Goal: Task Accomplishment & Management: Manage account settings

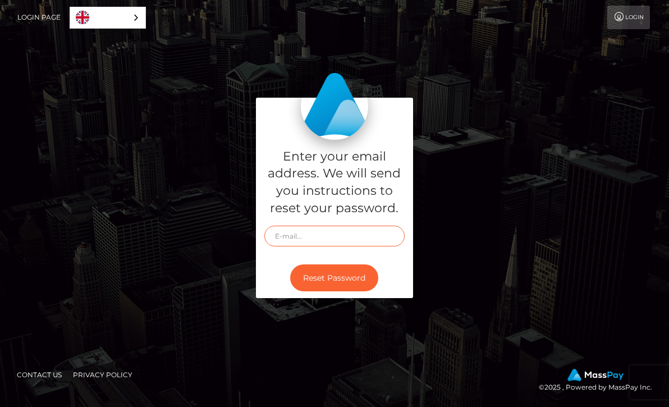
click at [341, 240] on input "text" at bounding box center [334, 236] width 140 height 21
paste input "11pjozi11pnsbd@gmail.com"
type input "11pjozi11pnsbd@gmail.com"
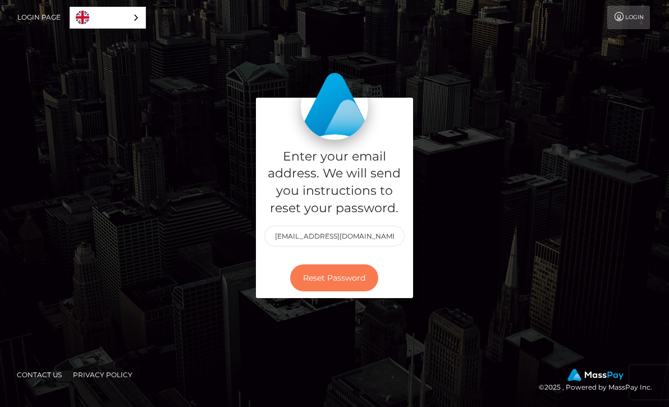
click at [340, 278] on button "Reset Password" at bounding box center [334, 277] width 88 height 27
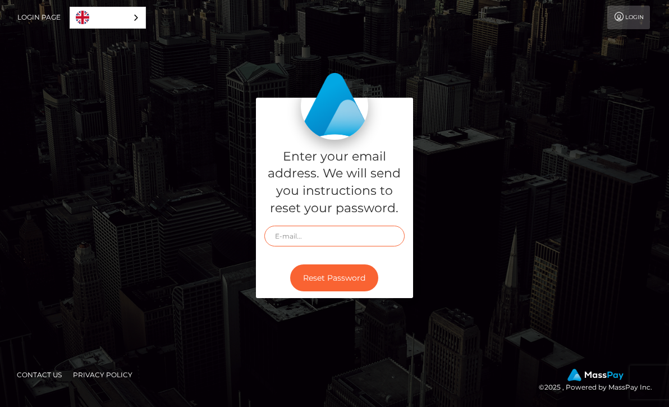
click at [343, 232] on input "text" at bounding box center [334, 236] width 140 height 21
paste input "nikamika02x@gmail.com"
type input "nikamika02x@gmail.com"
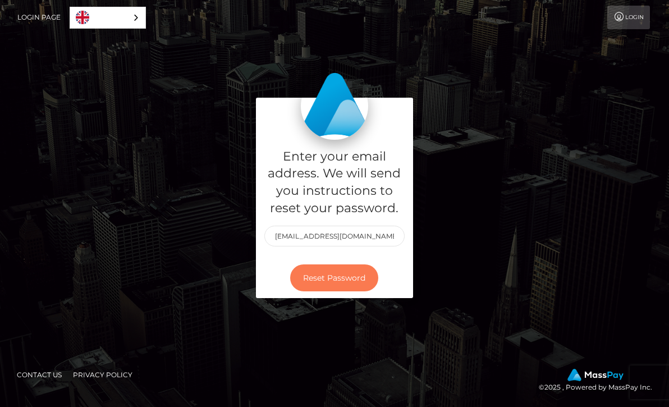
click at [324, 273] on button "Reset Password" at bounding box center [334, 277] width 88 height 27
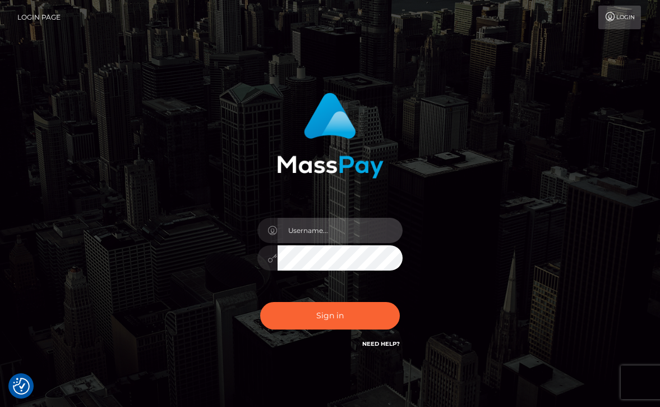
click at [315, 231] on input "text" at bounding box center [341, 230] width 126 height 25
paste input "[EMAIL_ADDRESS][DOMAIN_NAME]"
type input "[EMAIL_ADDRESS][DOMAIN_NAME]"
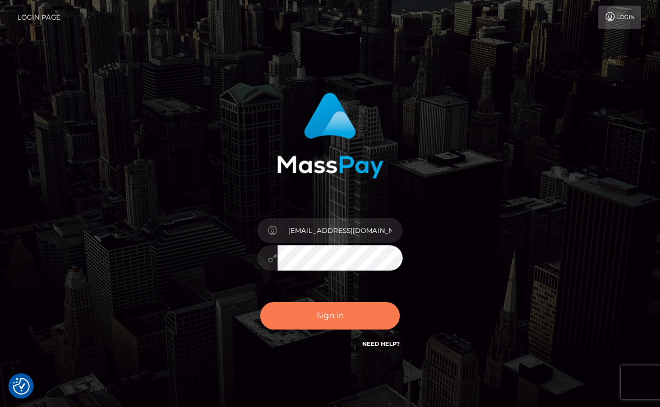
click at [313, 309] on button "Sign in" at bounding box center [330, 315] width 140 height 27
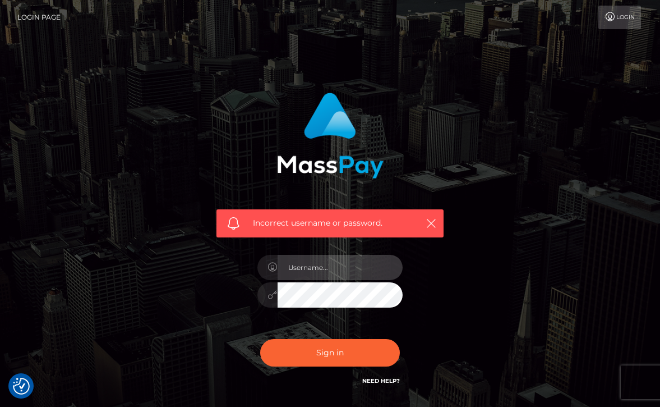
click at [325, 269] on input "text" at bounding box center [341, 267] width 126 height 25
paste input "[EMAIL_ADDRESS][DOMAIN_NAME]"
type input "[EMAIL_ADDRESS][DOMAIN_NAME]"
click at [260, 339] on button "Sign in" at bounding box center [330, 352] width 140 height 27
click at [321, 271] on input "text" at bounding box center [341, 267] width 126 height 25
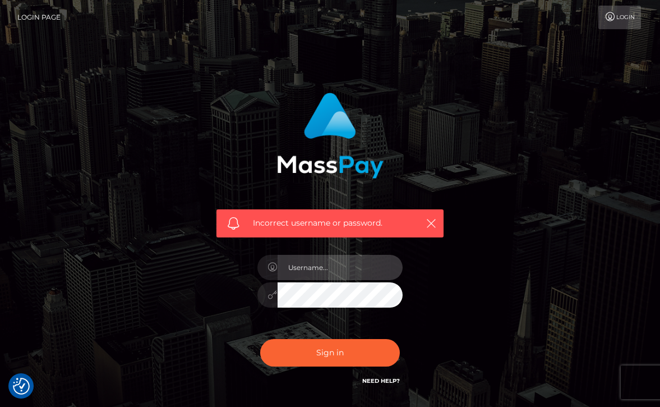
paste input "nikamika02x@gmail.com"
type input "nikamika02x@gmail.com"
click at [260, 339] on button "Sign in" at bounding box center [330, 352] width 140 height 27
click at [341, 265] on input "text" at bounding box center [341, 267] width 126 height 25
click at [331, 270] on input "text" at bounding box center [341, 267] width 126 height 25
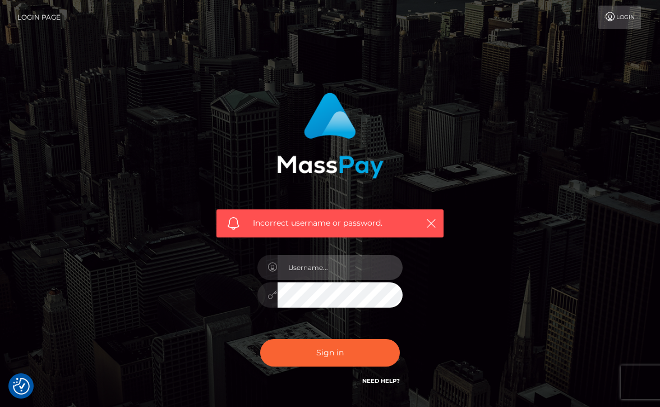
paste input "Socjopatka"
type input "Socjopatka"
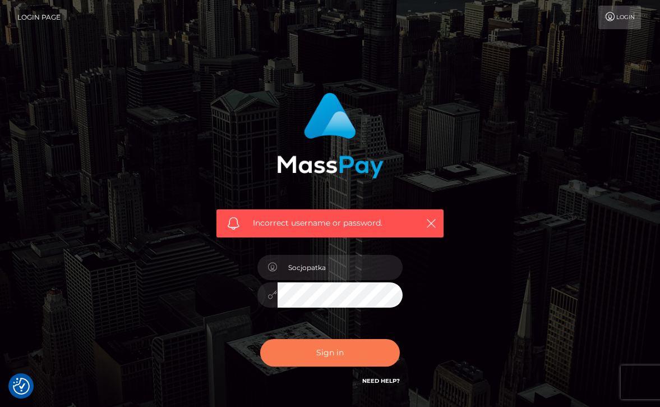
click at [324, 352] on button "Sign in" at bounding box center [330, 352] width 140 height 27
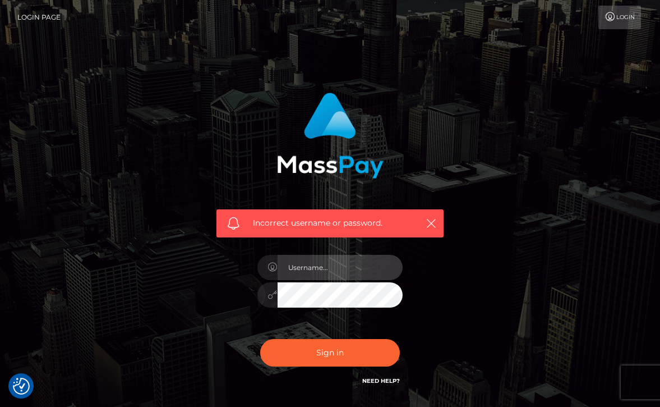
click at [309, 270] on input "text" at bounding box center [341, 267] width 126 height 25
paste input "Socjopatka"
type input "Socjopatka"
click at [260, 339] on button "Sign in" at bounding box center [330, 352] width 140 height 27
click at [308, 278] on input "text" at bounding box center [341, 267] width 126 height 25
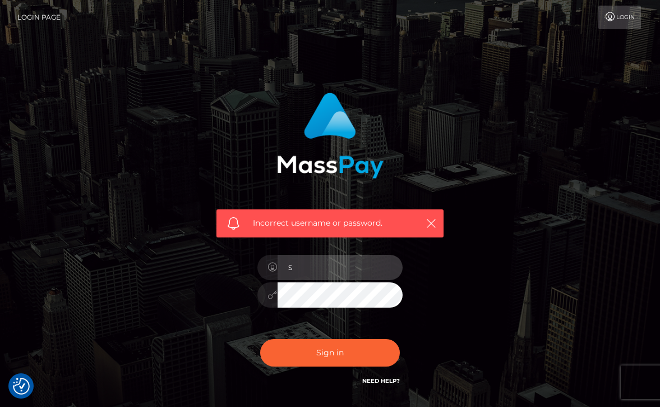
type input "Socjopatka"
click at [260, 339] on button "Sign in" at bounding box center [330, 352] width 140 height 27
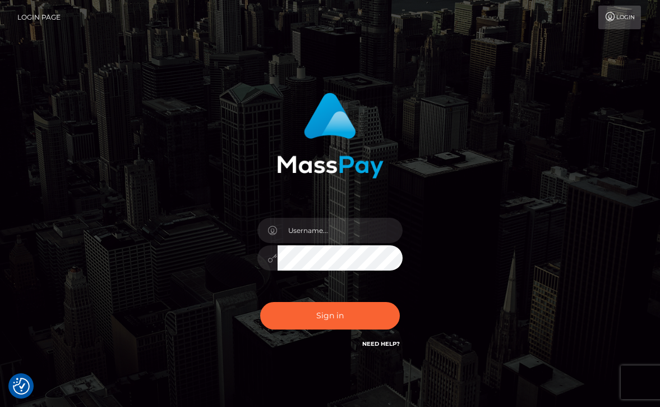
click at [329, 217] on div at bounding box center [330, 252] width 163 height 86
click at [329, 224] on input "text" at bounding box center [341, 230] width 126 height 25
paste input "Socjopatka.2002"
type input "Socjopatka.2002"
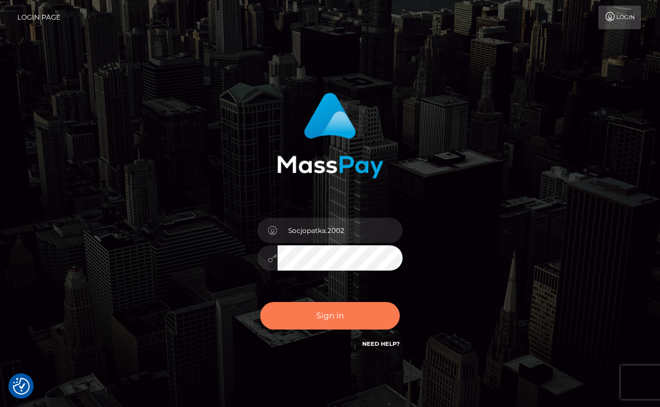
click at [320, 316] on button "Sign in" at bounding box center [330, 315] width 140 height 27
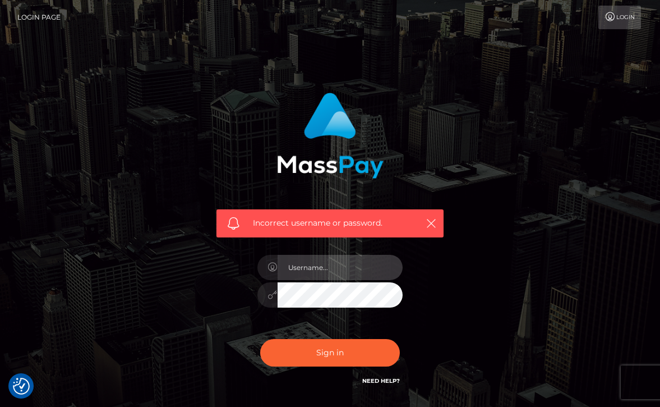
click at [343, 266] on input "text" at bounding box center [341, 267] width 126 height 25
click at [358, 253] on div at bounding box center [330, 289] width 163 height 86
click at [353, 264] on input "text" at bounding box center [341, 267] width 126 height 25
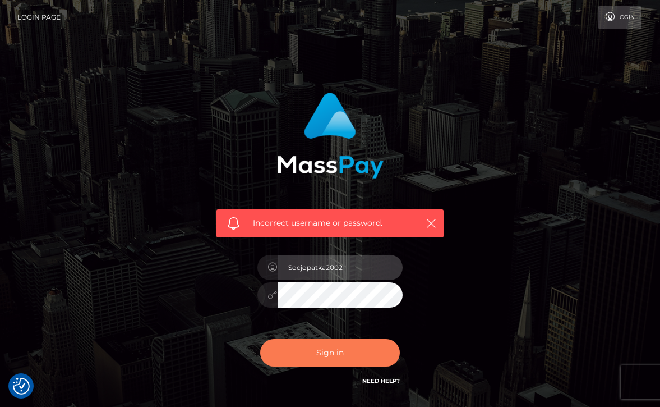
type input "Socjopatka2002"
click at [341, 342] on button "Sign in" at bounding box center [330, 352] width 140 height 27
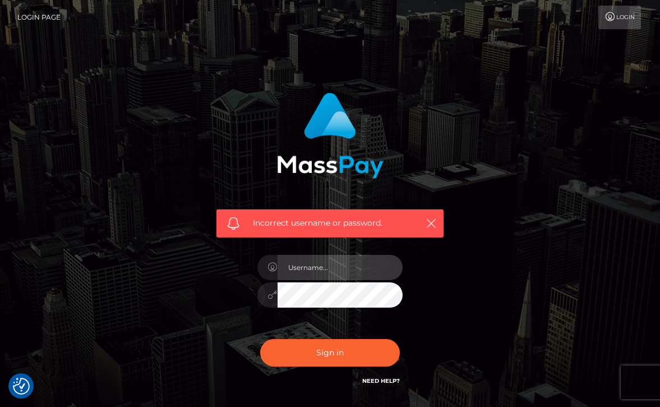
click at [327, 269] on input "text" at bounding box center [341, 267] width 126 height 25
click at [352, 274] on input "text" at bounding box center [341, 267] width 126 height 25
type input "Socjopatka"
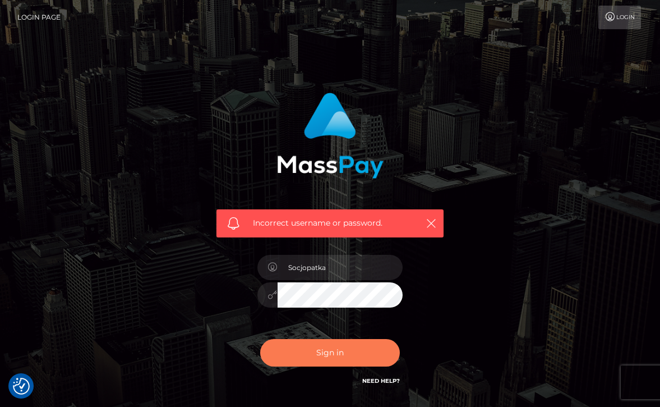
click at [316, 347] on button "Sign in" at bounding box center [330, 352] width 140 height 27
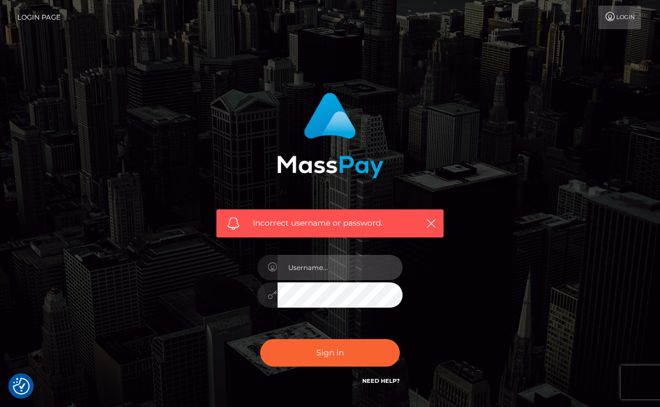
click at [344, 273] on input "text" at bounding box center [341, 267] width 126 height 25
paste input "[EMAIL_ADDRESS][DOMAIN_NAME]"
type input "[EMAIL_ADDRESS][DOMAIN_NAME]"
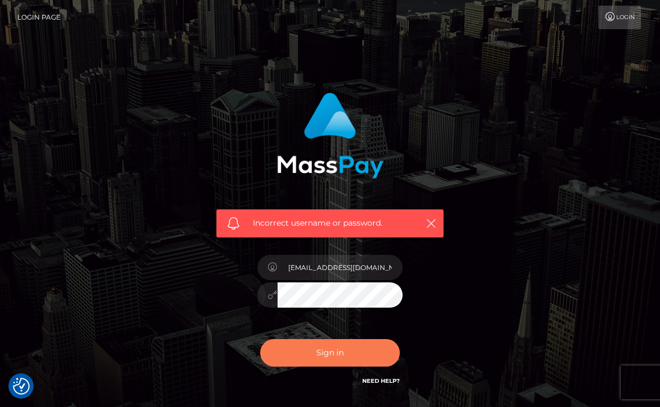
click at [311, 353] on button "Sign in" at bounding box center [330, 352] width 140 height 27
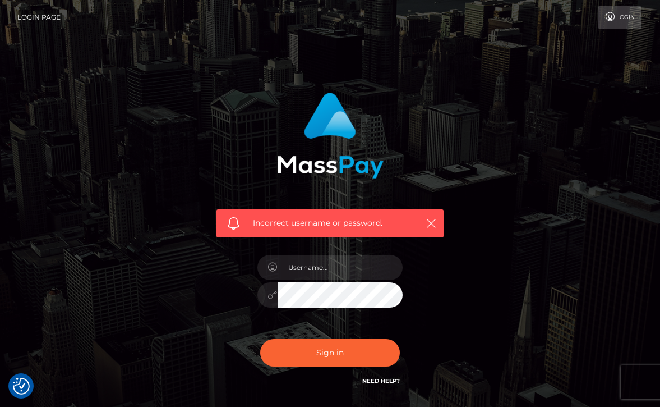
click at [631, 19] on link "Login" at bounding box center [620, 18] width 43 height 24
